Goal: Information Seeking & Learning: Learn about a topic

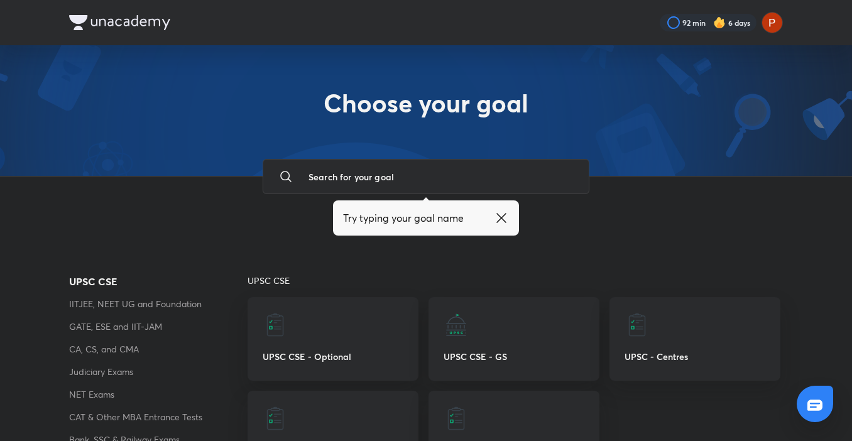
click at [503, 217] on icon at bounding box center [500, 217] width 9 height 9
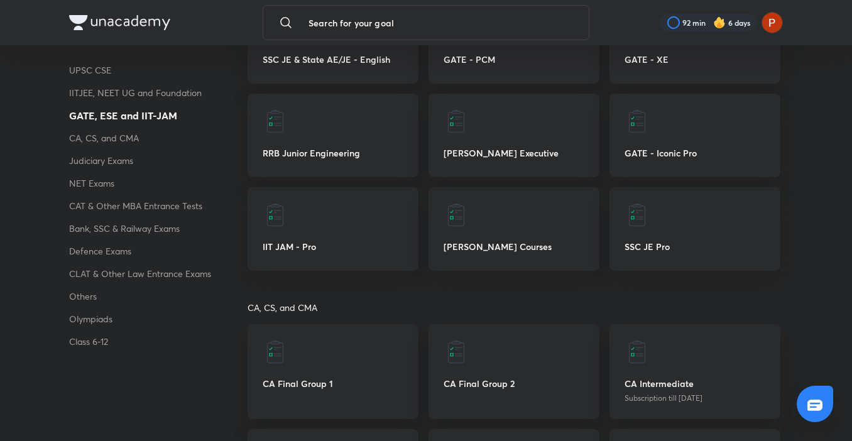
scroll to position [993, 0]
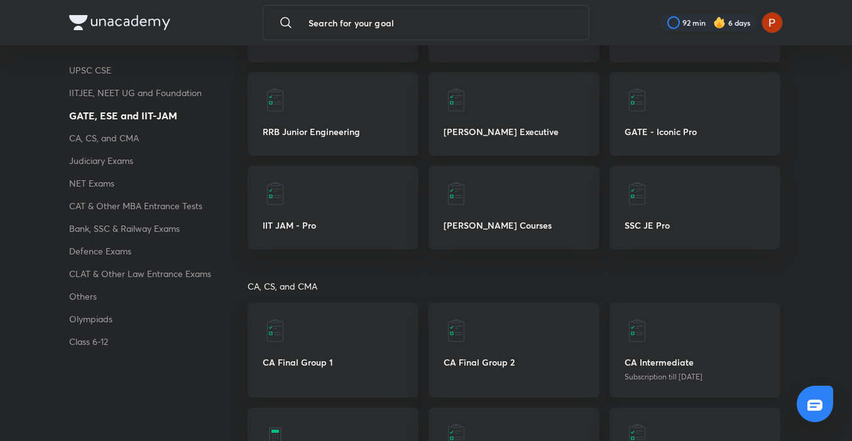
click at [688, 370] on div "CA Intermediate Subscription till [DATE]" at bounding box center [694, 350] width 171 height 95
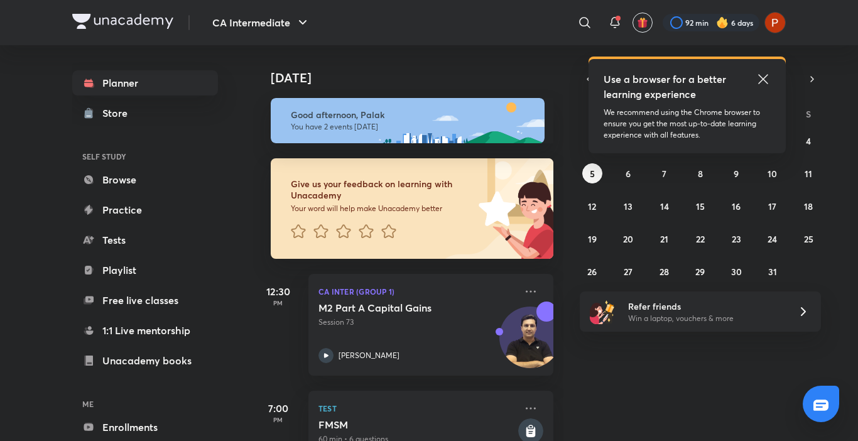
click at [758, 82] on icon at bounding box center [763, 79] width 15 height 15
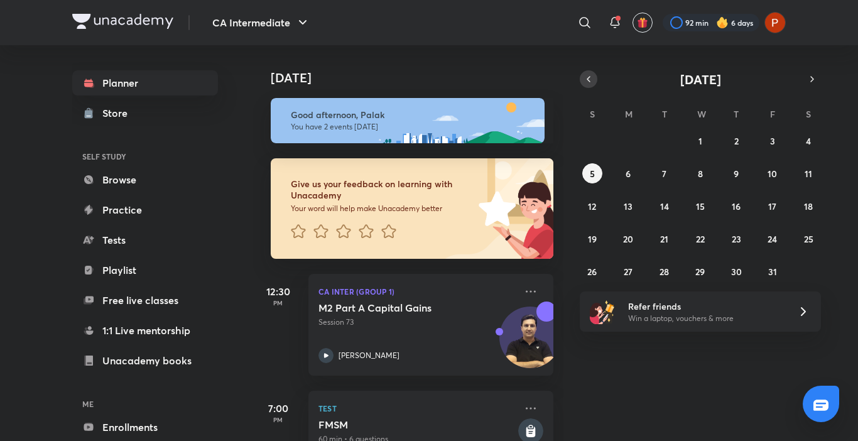
click at [586, 78] on icon "button" at bounding box center [589, 78] width 10 height 11
click at [636, 135] on button "1" at bounding box center [628, 141] width 20 height 20
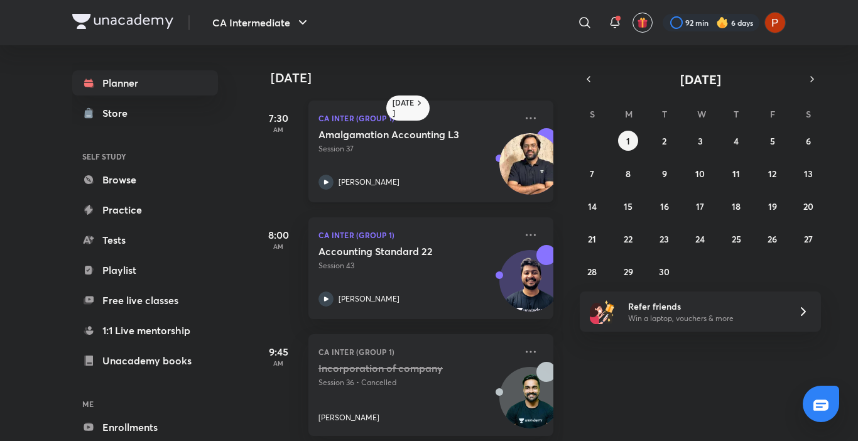
click at [324, 188] on icon at bounding box center [325, 182] width 15 height 15
click at [659, 148] on button "2" at bounding box center [665, 141] width 20 height 20
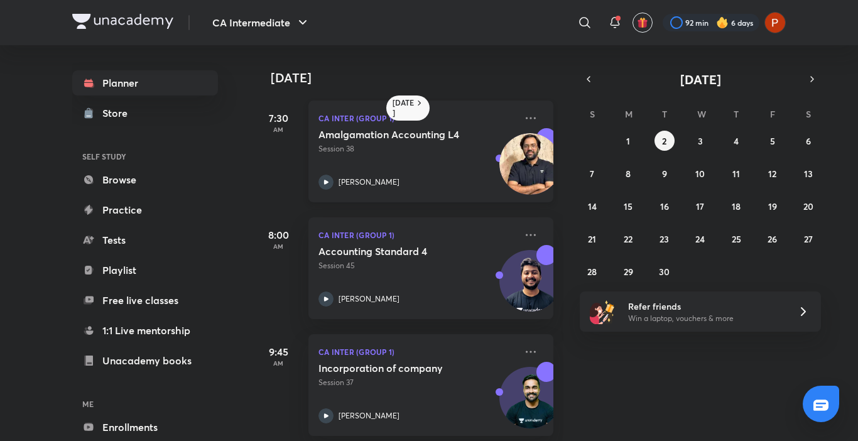
click at [334, 182] on div "[PERSON_NAME]" at bounding box center [416, 182] width 197 height 15
click at [596, 82] on button "button" at bounding box center [589, 79] width 18 height 18
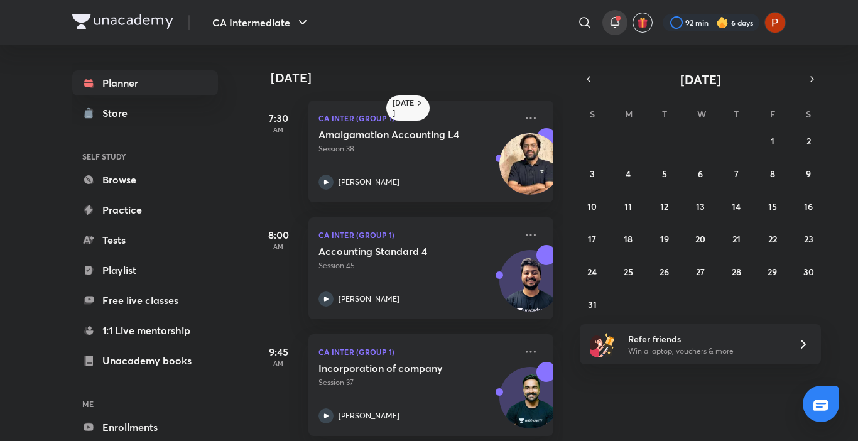
click at [609, 14] on div at bounding box center [614, 22] width 25 height 25
click at [584, 85] on button "button" at bounding box center [589, 79] width 18 height 18
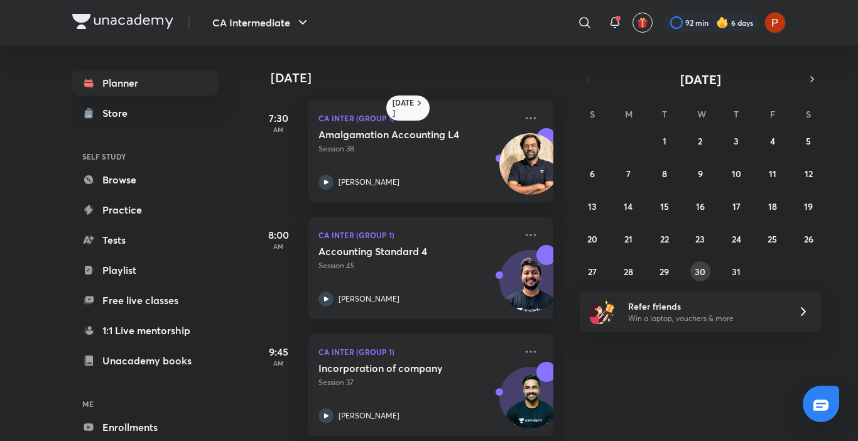
click at [703, 274] on abbr "30" at bounding box center [700, 272] width 11 height 12
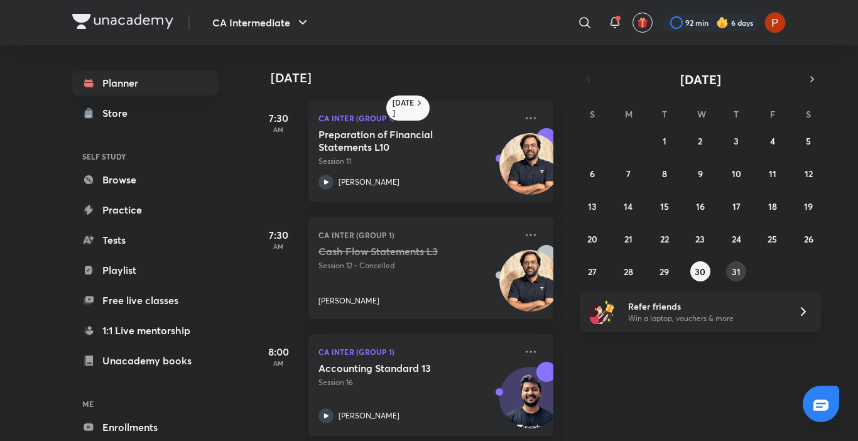
click at [733, 274] on abbr "31" at bounding box center [736, 272] width 9 height 12
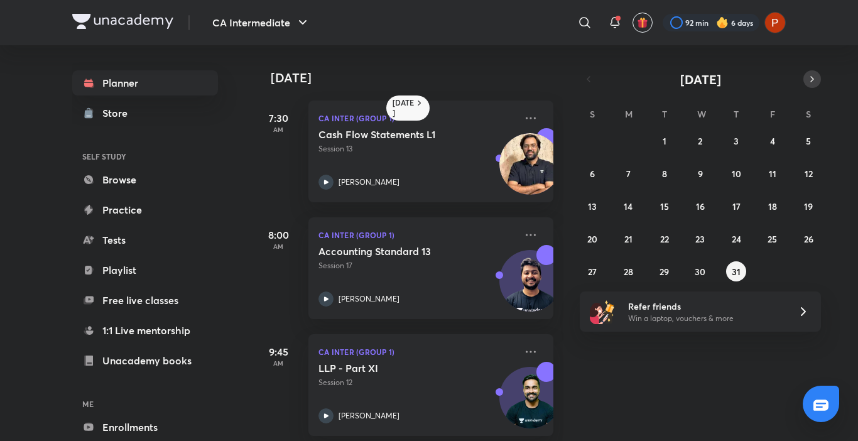
click at [812, 80] on icon "button" at bounding box center [812, 78] width 10 height 11
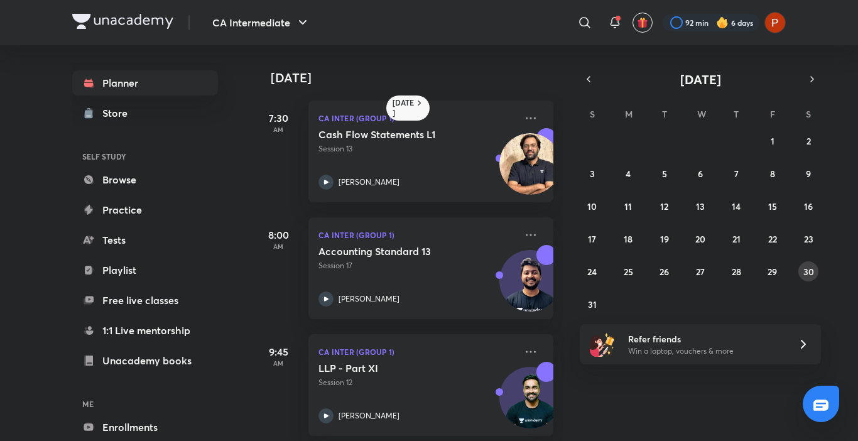
click at [805, 266] on abbr "30" at bounding box center [808, 272] width 11 height 12
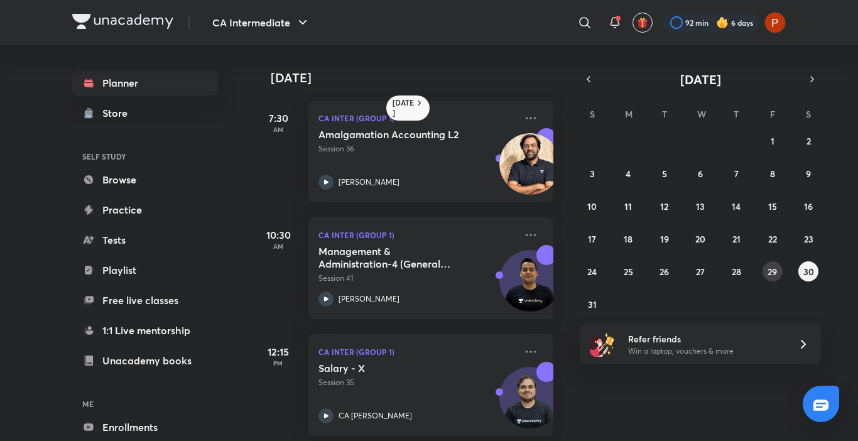
click at [771, 266] on abbr "29" at bounding box center [772, 272] width 9 height 12
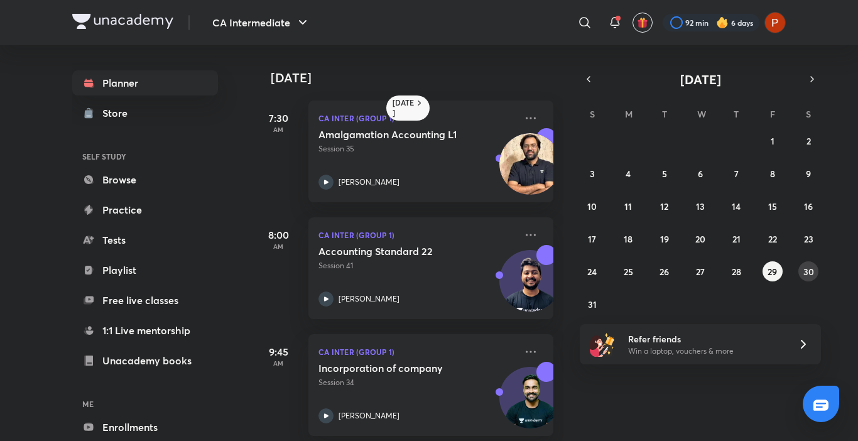
click at [802, 274] on button "30" at bounding box center [808, 271] width 20 height 20
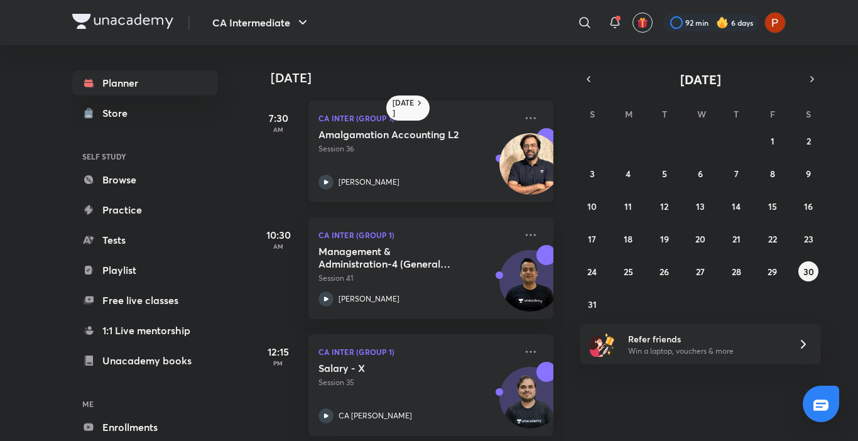
click at [323, 177] on icon at bounding box center [325, 182] width 15 height 15
